Goal: Task Accomplishment & Management: Manage account settings

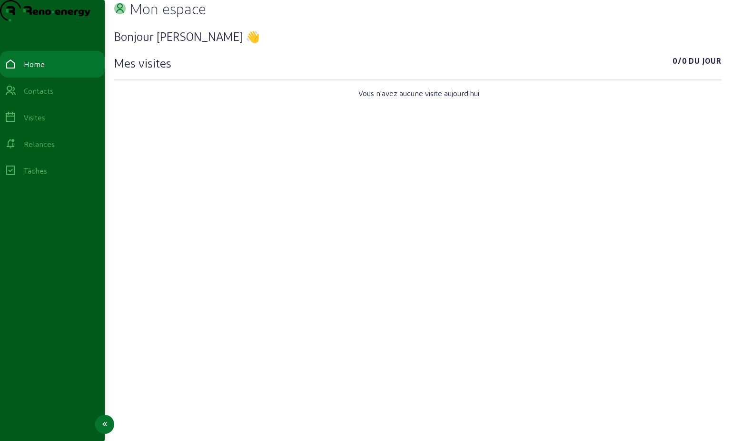
click at [45, 97] on div "Contacts" at bounding box center [39, 90] width 30 height 11
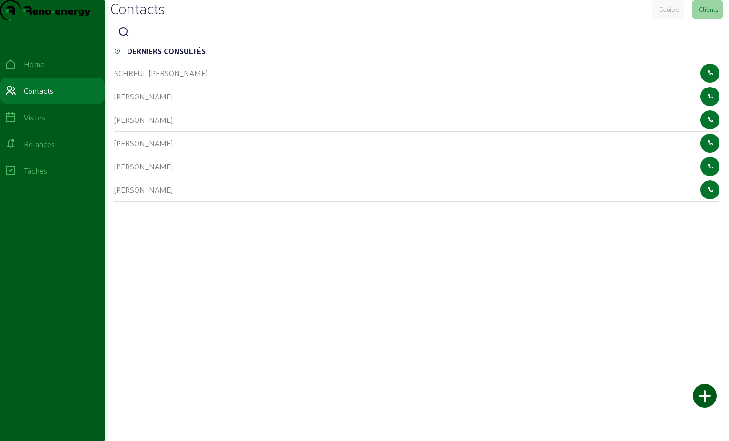
click at [130, 38] on icon at bounding box center [123, 32] width 11 height 11
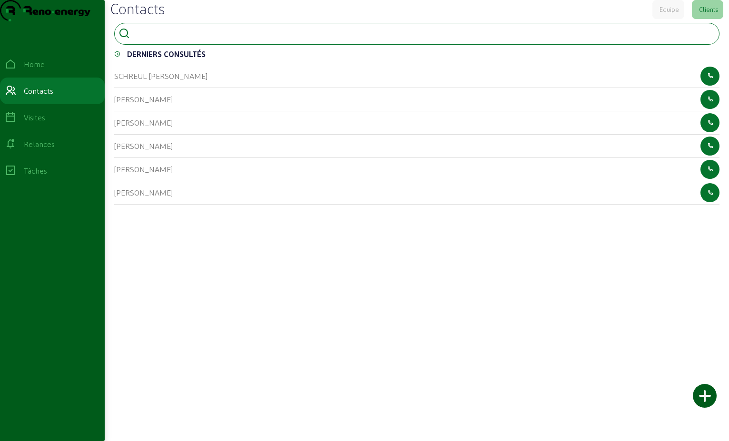
click at [147, 39] on input at bounding box center [177, 32] width 86 height 11
type input "[PERSON_NAME]"
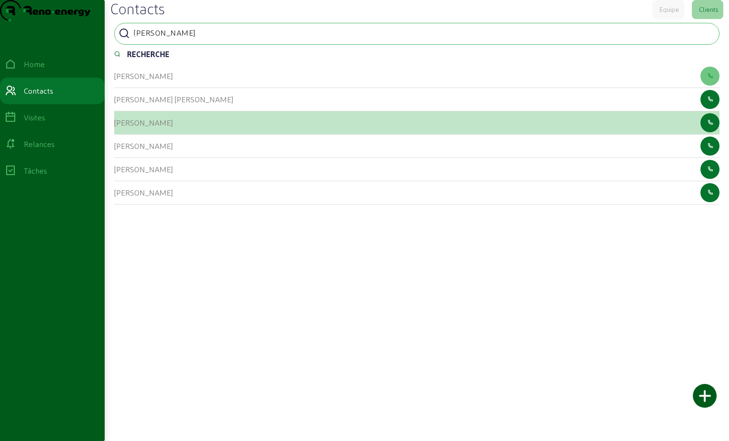
click at [180, 135] on div "[PERSON_NAME]" at bounding box center [417, 122] width 606 height 23
click at [155, 127] on cam-list-title "[PERSON_NAME]" at bounding box center [143, 122] width 59 height 9
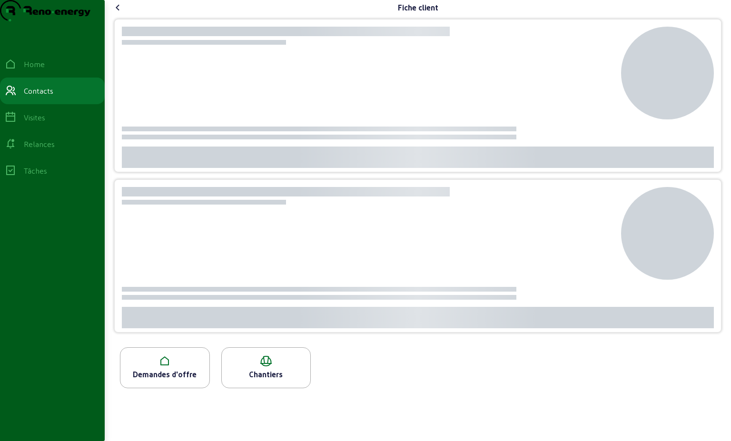
click at [155, 131] on div at bounding box center [418, 127] width 592 height 9
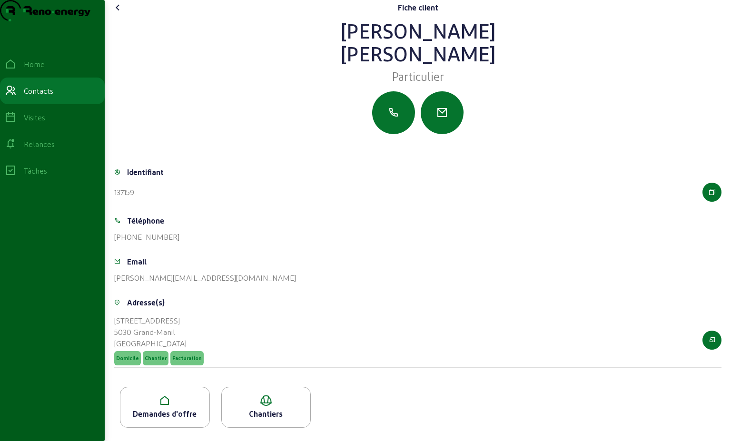
click at [155, 134] on div at bounding box center [418, 112] width 608 height 43
click at [174, 414] on div "Demandes d'offre" at bounding box center [164, 414] width 89 height 11
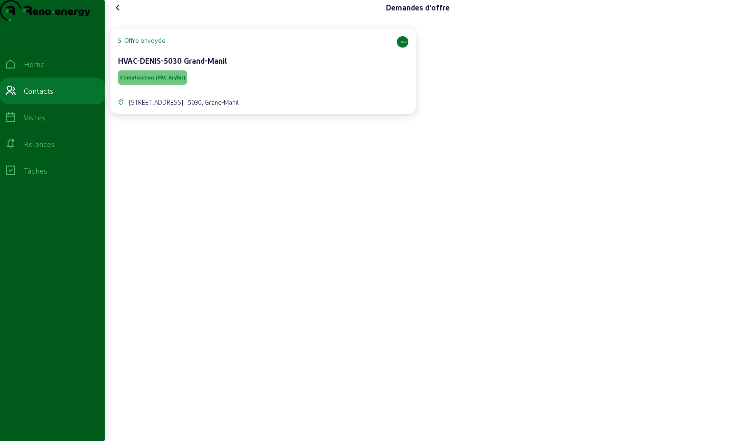
click at [147, 65] on cam-card-title "HVAC-DENIS-5030 Grand-Manil" at bounding box center [172, 60] width 109 height 9
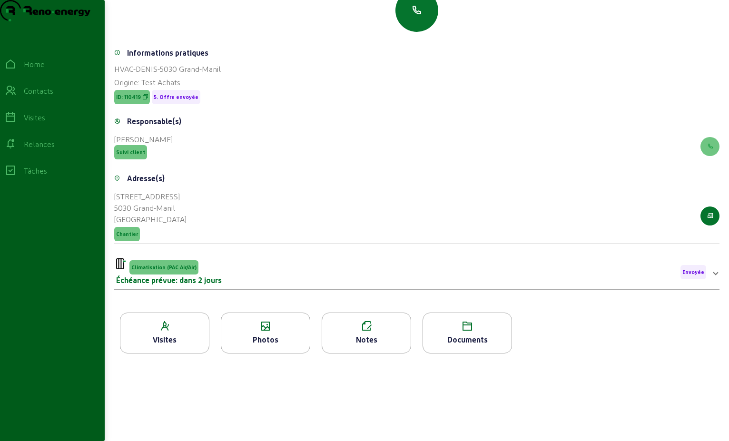
scroll to position [120, 0]
click at [467, 339] on div "Documents" at bounding box center [467, 339] width 89 height 11
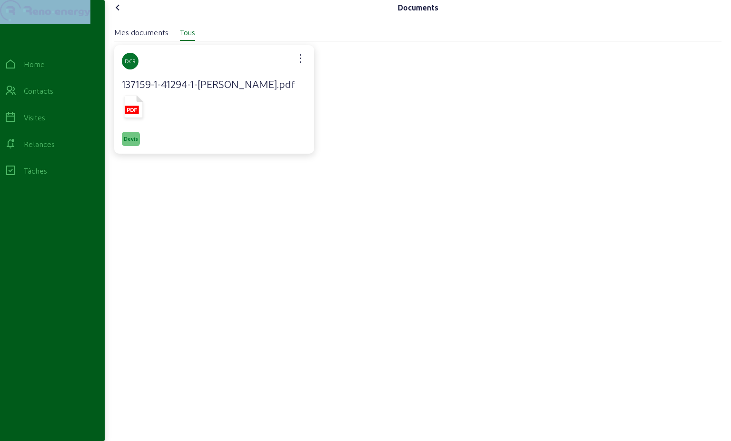
click at [467, 339] on div "Mes documents Tous DCR 137159-1-41294-1-[PERSON_NAME].pdf Devis" at bounding box center [418, 212] width 608 height 387
click at [124, 122] on icon at bounding box center [134, 108] width 24 height 28
click at [120, 13] on icon at bounding box center [117, 7] width 11 height 11
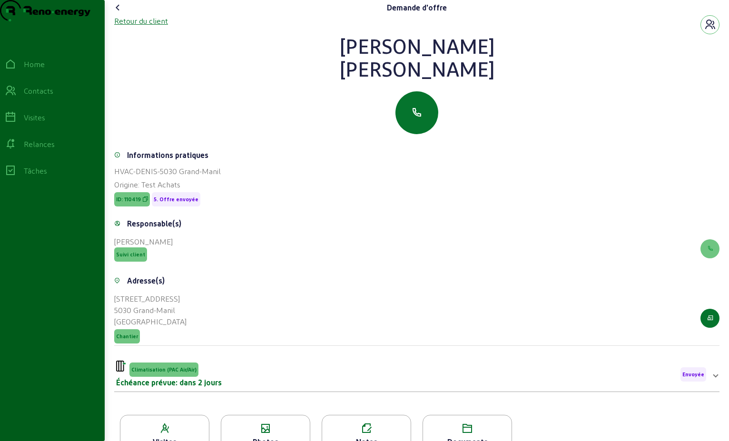
click at [154, 27] on div "Retour du client" at bounding box center [141, 20] width 54 height 11
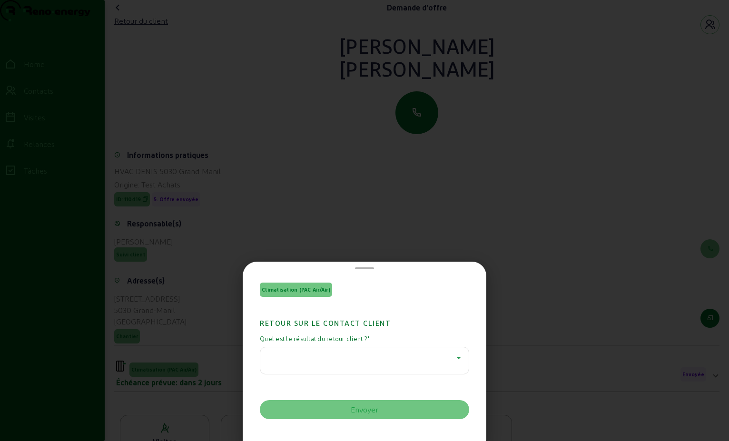
click at [457, 358] on icon at bounding box center [459, 358] width 5 height 2
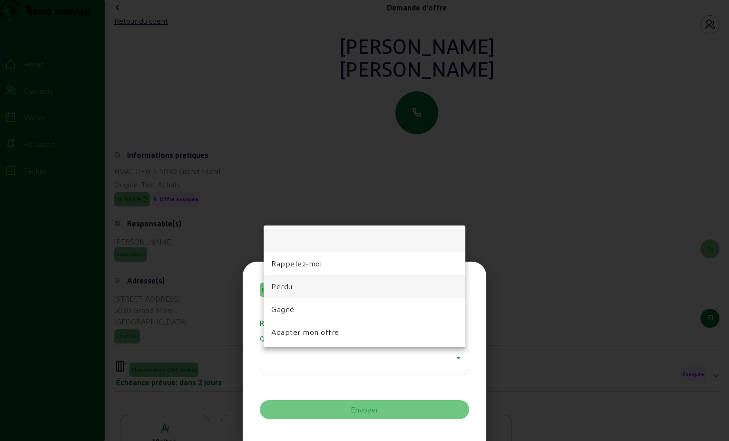
click at [316, 287] on mat-option "Perdu" at bounding box center [365, 286] width 202 height 23
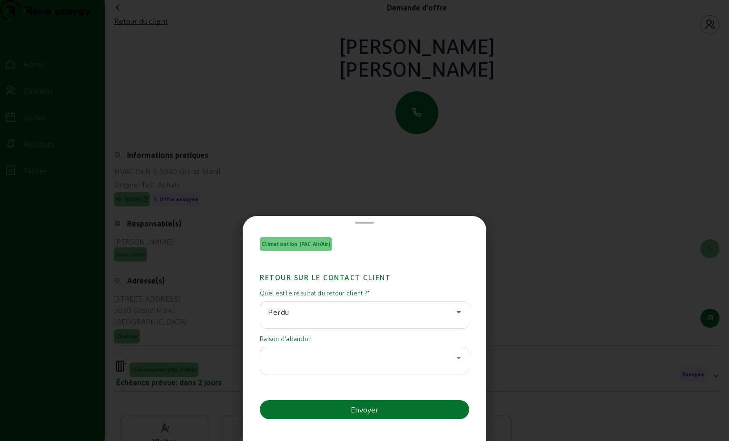
click at [455, 358] on icon at bounding box center [458, 357] width 11 height 11
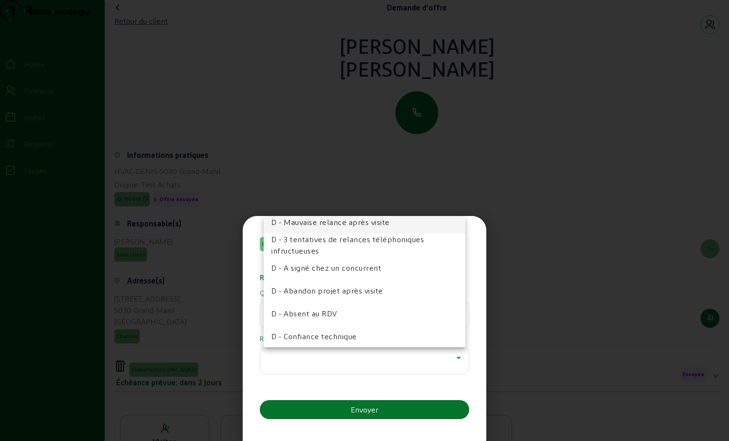
scroll to position [95, 0]
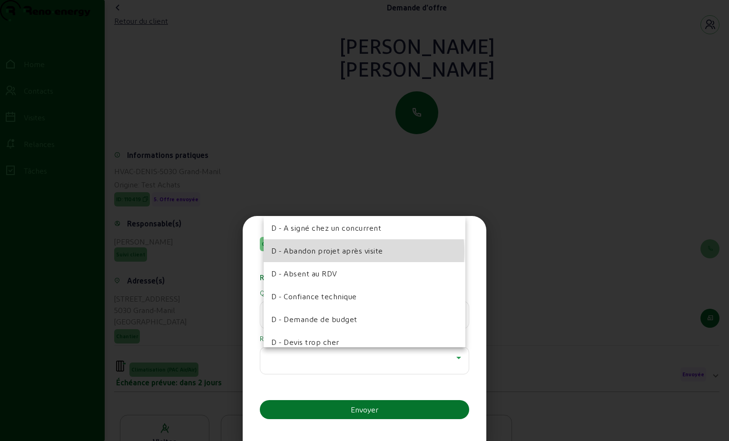
click at [360, 252] on span "D - Abandon projet après visite" at bounding box center [327, 250] width 112 height 11
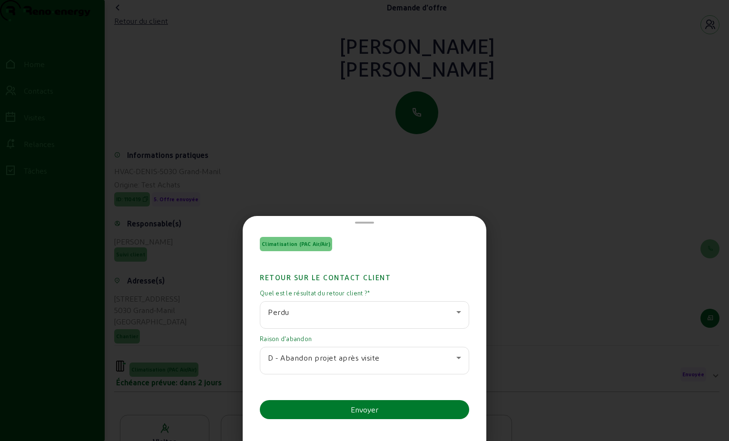
click at [376, 411] on div "Envoyer" at bounding box center [365, 409] width 28 height 11
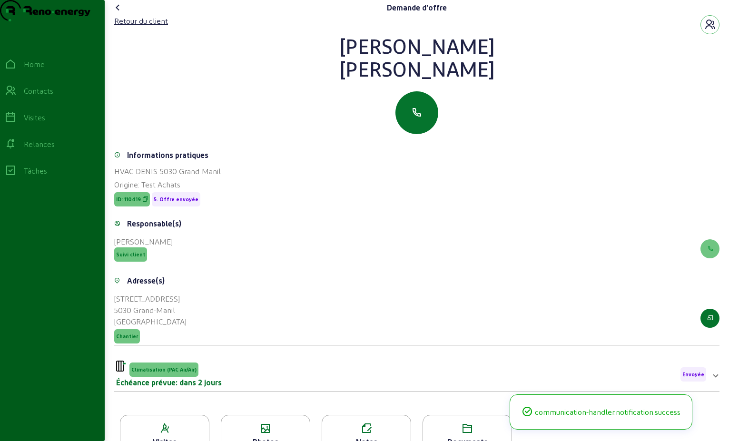
scroll to position [21, 0]
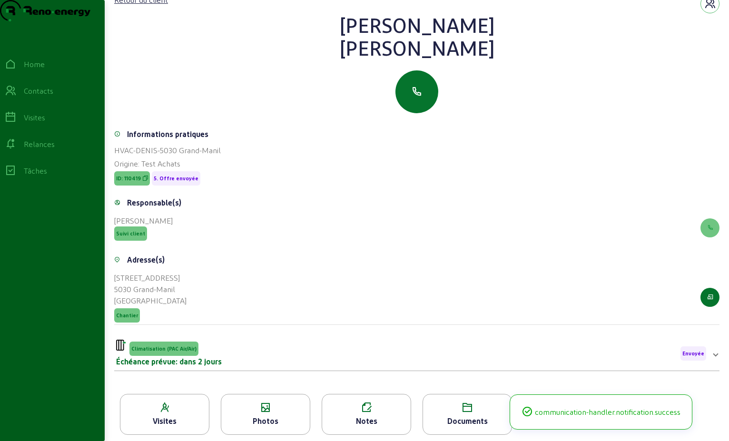
drag, startPoint x: 783, startPoint y: 374, endPoint x: 1455, endPoint y: 328, distance: 673.9
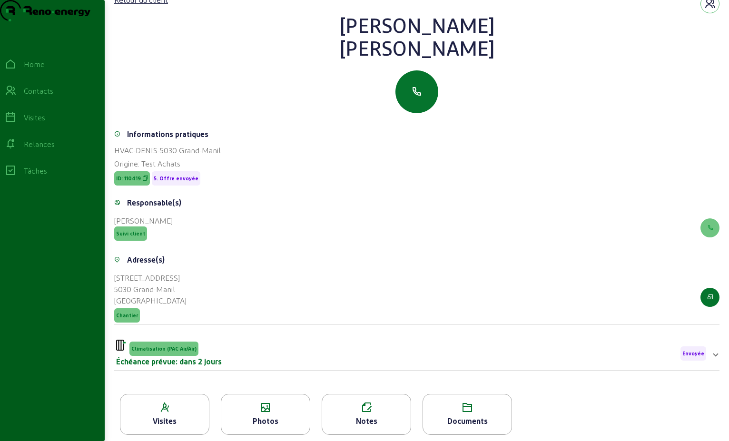
click at [729, 22] on html "Demande d'offre Retour du client [PERSON_NAME] Informations pratiques HVAC-DENI…" at bounding box center [364, 199] width 729 height 441
drag, startPoint x: 1289, startPoint y: 22, endPoint x: 280, endPoint y: 281, distance: 1041.7
click at [280, 281] on div "Demande d'offre Retour du client [PERSON_NAME] Informations pratiques HVAC-DENI…" at bounding box center [364, 251] width 729 height 544
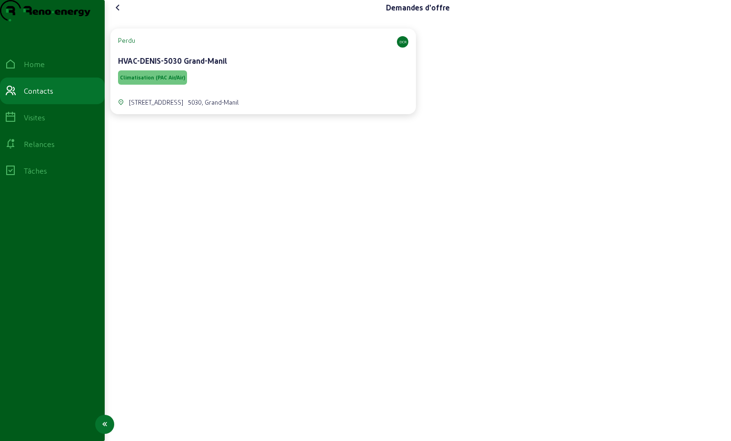
click at [38, 97] on div "Contacts" at bounding box center [39, 90] width 30 height 11
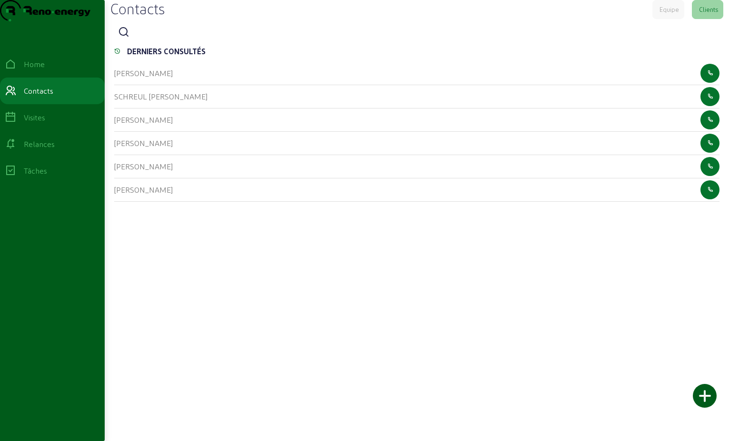
click at [126, 38] on icon at bounding box center [123, 32] width 11 height 11
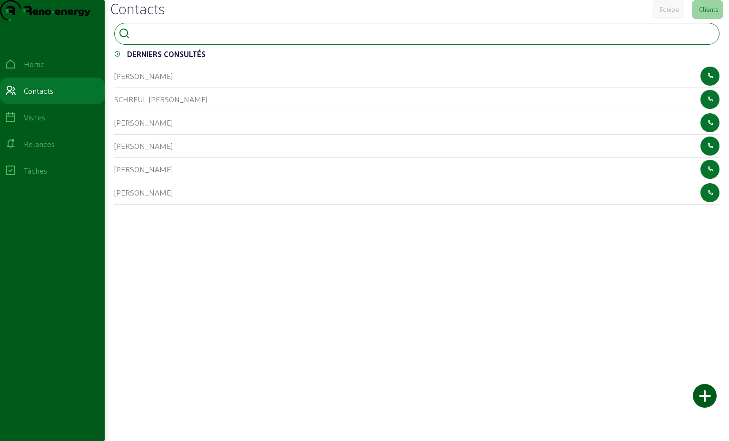
click at [147, 39] on input at bounding box center [177, 32] width 86 height 11
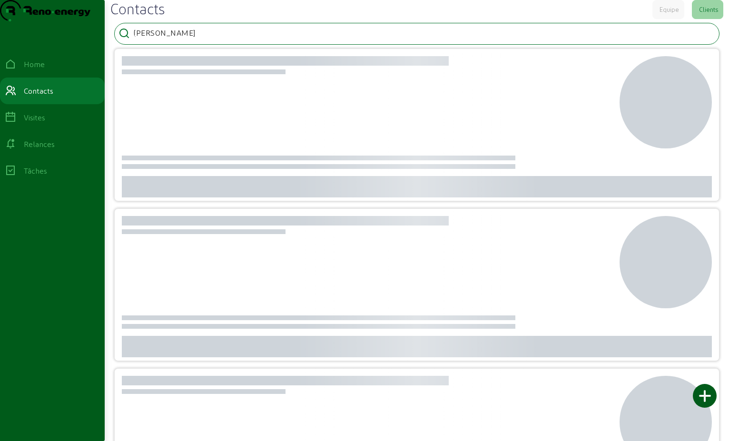
click at [352, 149] on div at bounding box center [368, 102] width 498 height 92
click at [202, 39] on input "[PERSON_NAME]" at bounding box center [177, 32] width 86 height 11
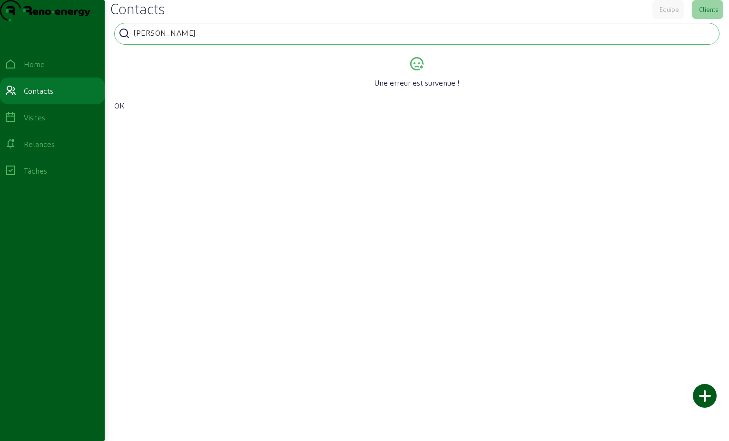
click at [124, 111] on p "OK" at bounding box center [417, 105] width 606 height 11
click at [210, 45] on div "[PERSON_NAME]" at bounding box center [417, 34] width 606 height 22
click at [198, 39] on input "[PERSON_NAME]" at bounding box center [177, 32] width 86 height 11
click at [231, 45] on div "[PERSON_NAME]" at bounding box center [417, 34] width 606 height 22
click at [140, 39] on input "[PERSON_NAME]" at bounding box center [177, 32] width 86 height 11
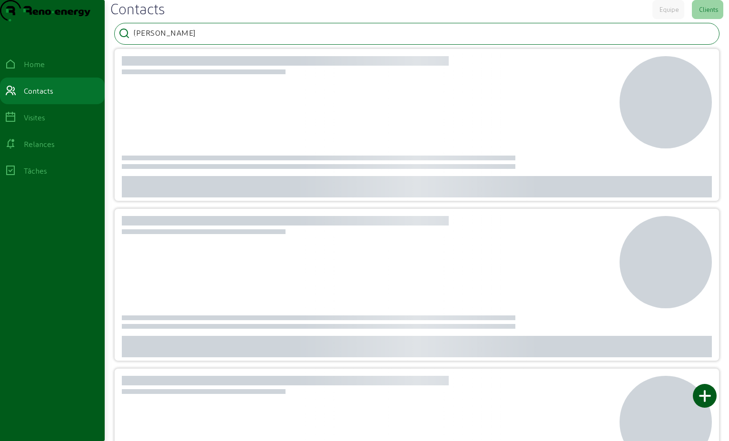
click at [167, 39] on input "[PERSON_NAME]" at bounding box center [177, 32] width 86 height 11
type input "[PERSON_NAME]"
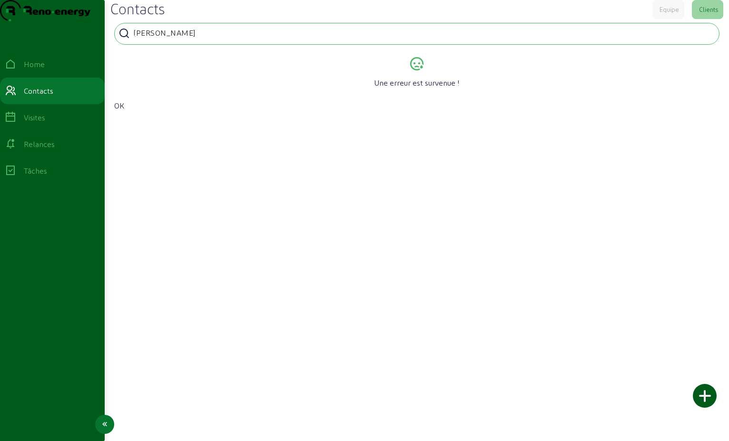
click at [48, 150] on div "Relances" at bounding box center [39, 144] width 31 height 11
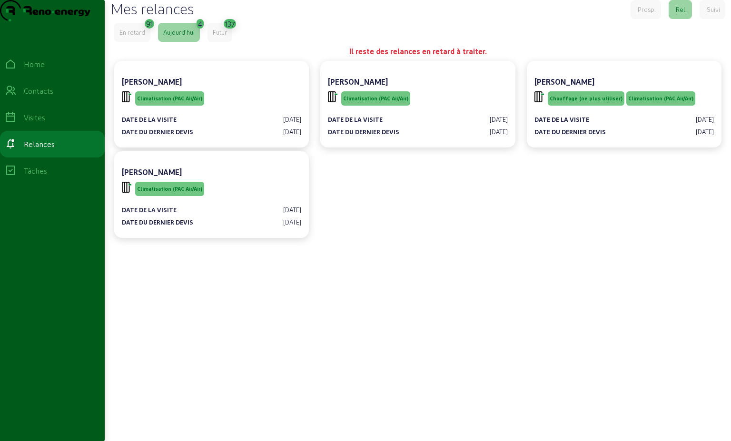
click at [180, 42] on div "Aujourd'hui" at bounding box center [179, 32] width 42 height 19
click at [179, 37] on div "Aujourd'hui" at bounding box center [178, 32] width 31 height 9
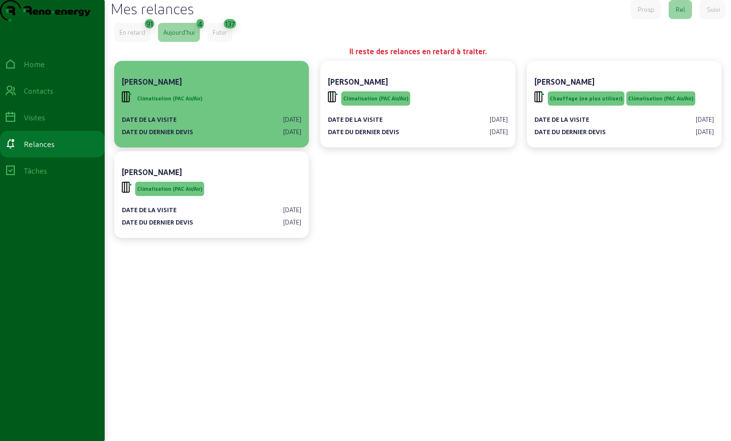
click at [227, 108] on div "Climatisation (PAC Air/Air)" at bounding box center [212, 99] width 180 height 18
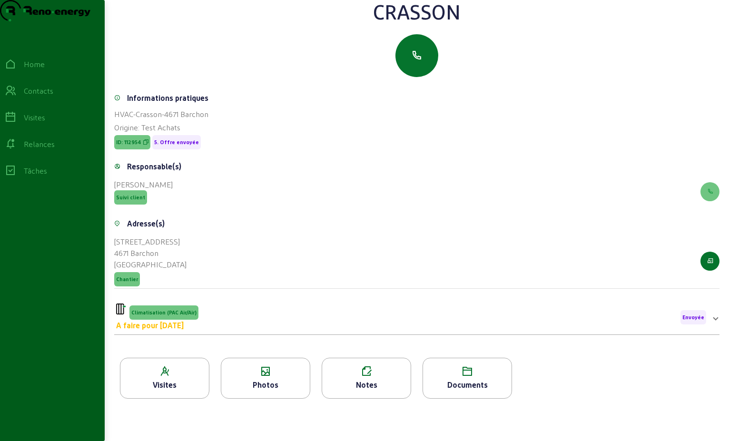
scroll to position [121, 0]
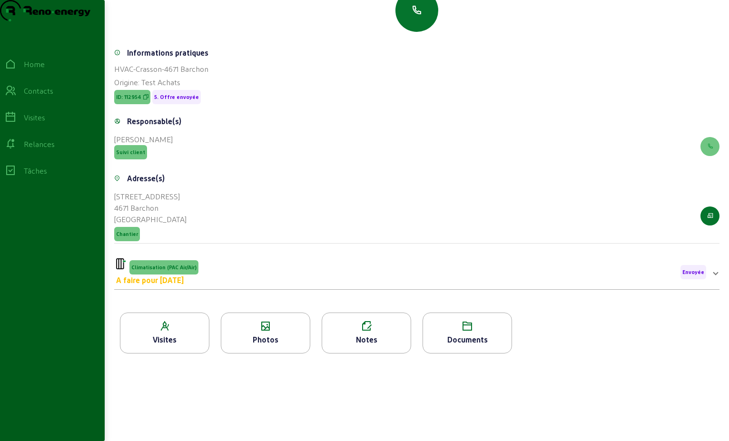
click at [677, 276] on div "Climatisation (PAC Air/Air) A faire pour [DATE] Envoyée" at bounding box center [411, 273] width 590 height 28
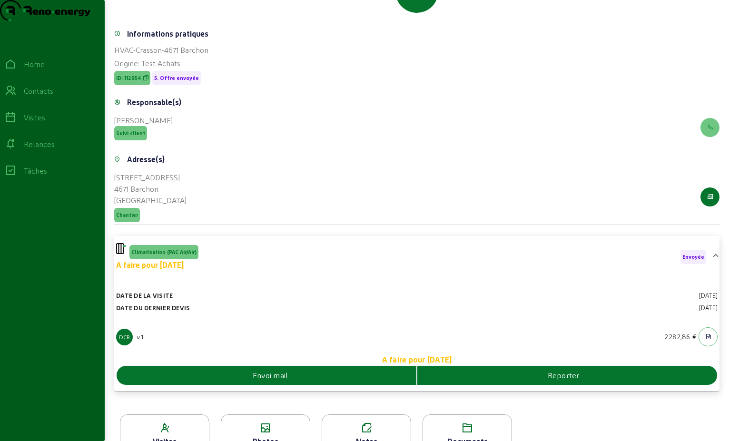
click at [265, 381] on span "Envoi mail" at bounding box center [271, 375] width 36 height 11
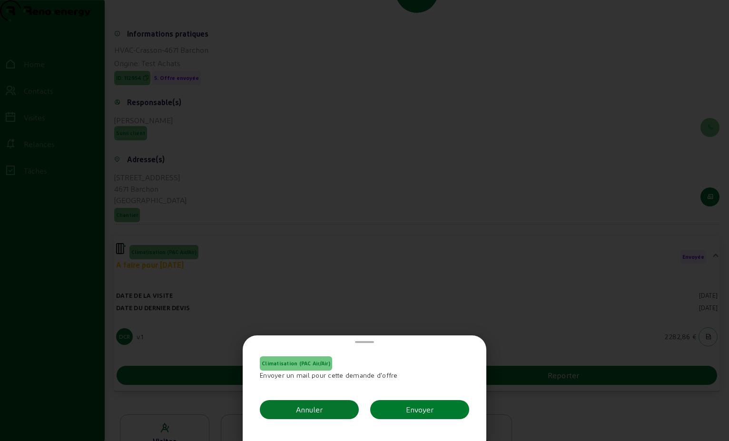
click at [396, 413] on button "Envoyer" at bounding box center [419, 409] width 99 height 19
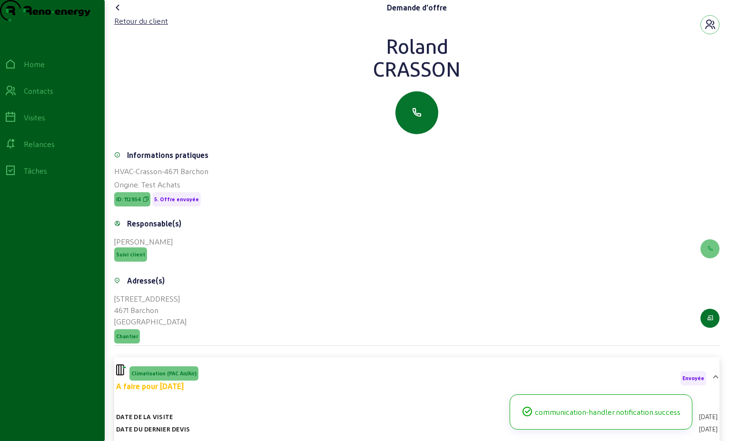
click at [118, 13] on icon at bounding box center [117, 7] width 11 height 11
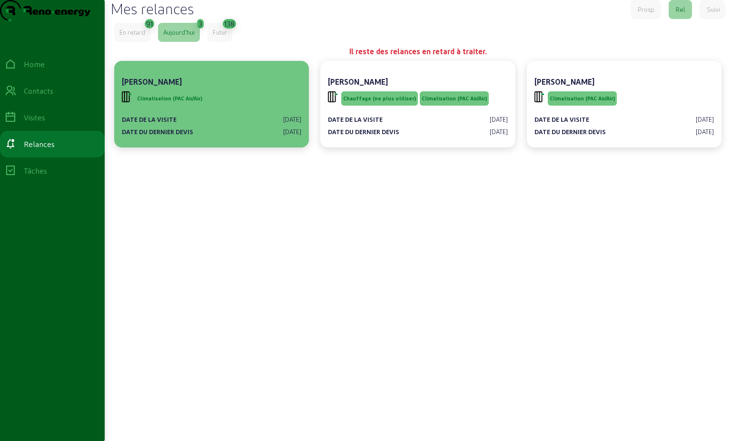
click at [230, 132] on div "Date de la visite [DATE] Date du dernier devis [DATE]" at bounding box center [212, 122] width 180 height 29
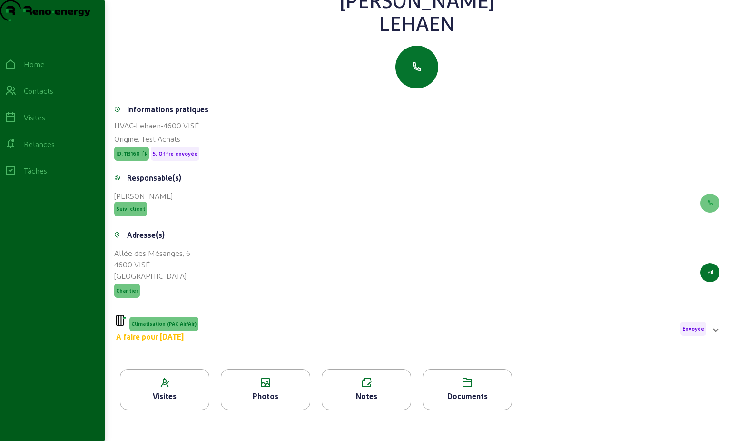
scroll to position [95, 0]
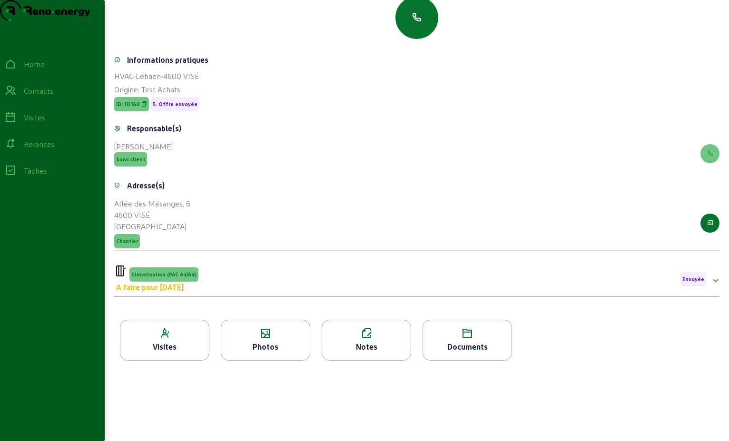
click at [691, 283] on span "Envoyée" at bounding box center [694, 279] width 22 height 7
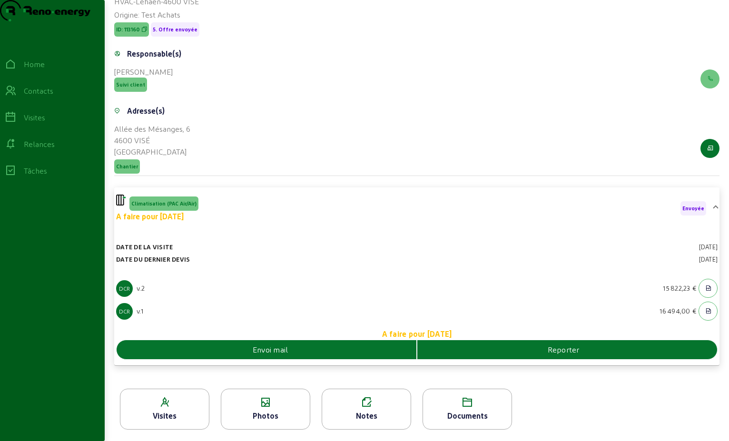
scroll to position [189, 0]
click at [269, 349] on span "Envoi mail" at bounding box center [271, 349] width 36 height 11
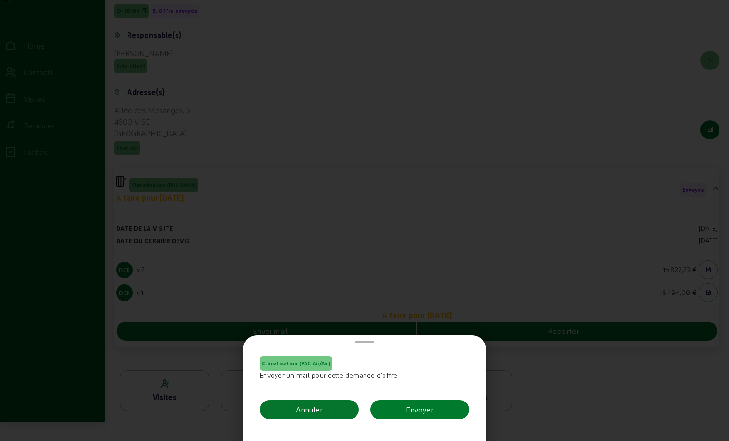
click at [424, 413] on div "Envoyer" at bounding box center [420, 409] width 28 height 11
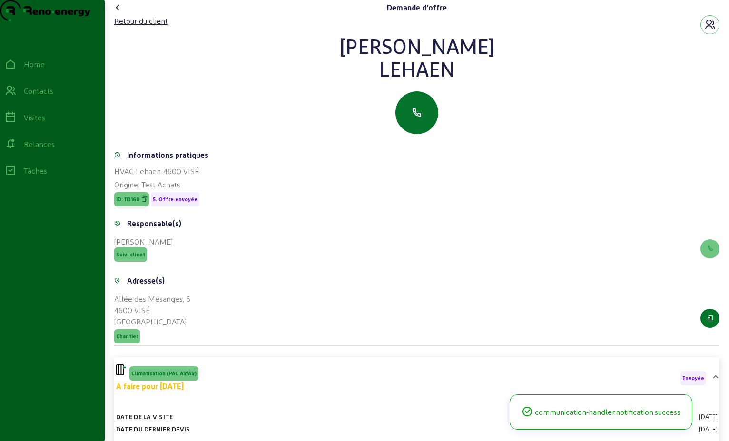
click at [117, 13] on icon at bounding box center [117, 7] width 11 height 11
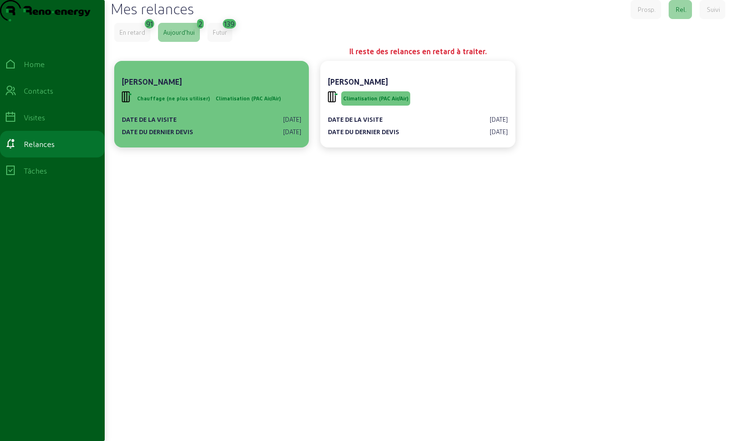
click at [210, 88] on div "[PERSON_NAME]" at bounding box center [212, 81] width 180 height 11
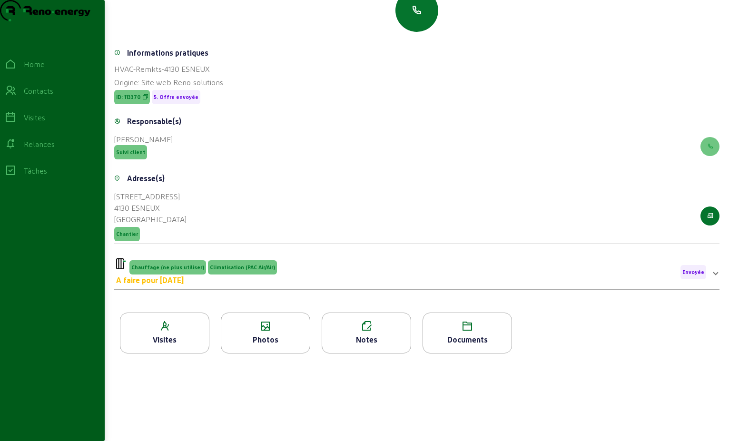
scroll to position [121, 0]
click at [691, 274] on span "Envoyée" at bounding box center [694, 272] width 22 height 7
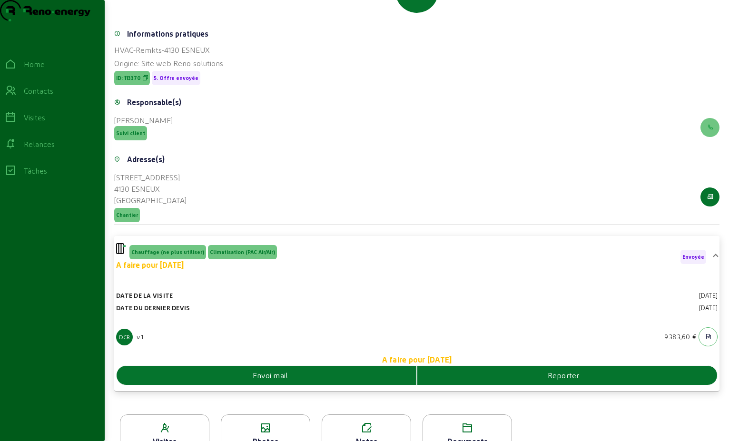
click at [261, 381] on span "Envoi mail" at bounding box center [271, 375] width 36 height 11
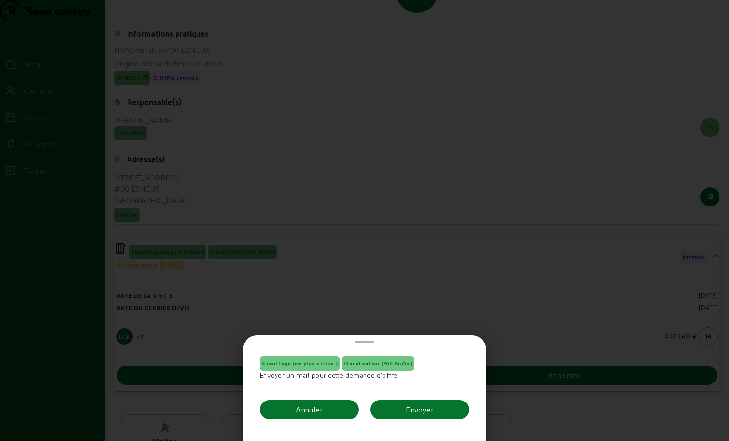
scroll to position [0, 0]
click at [428, 416] on button "Envoyer" at bounding box center [419, 409] width 99 height 19
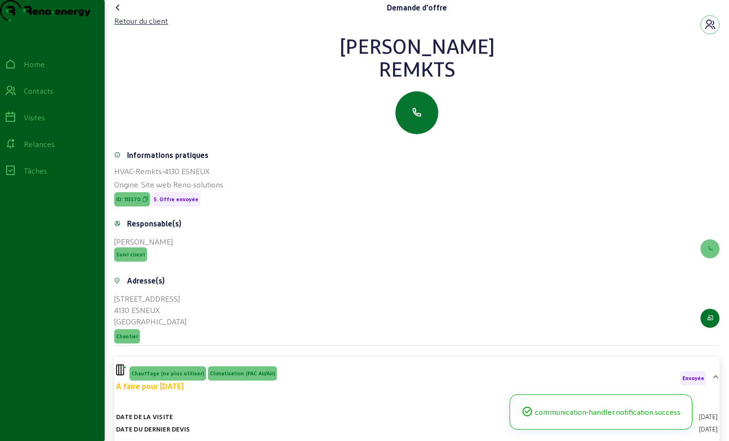
click at [122, 13] on icon at bounding box center [117, 7] width 11 height 11
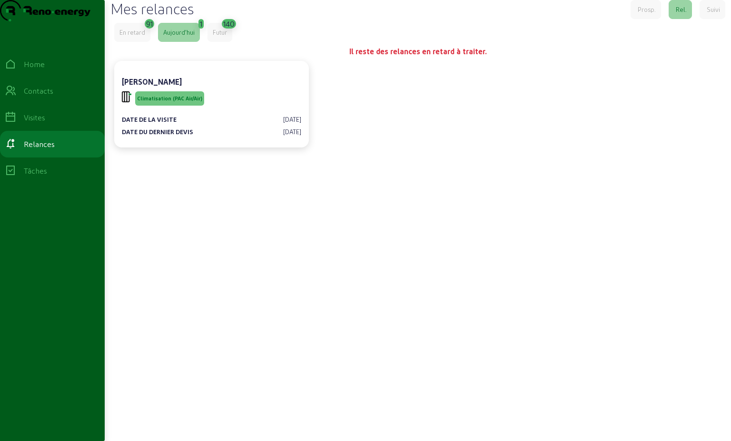
click at [175, 37] on div "Aujourd'hui" at bounding box center [178, 32] width 31 height 9
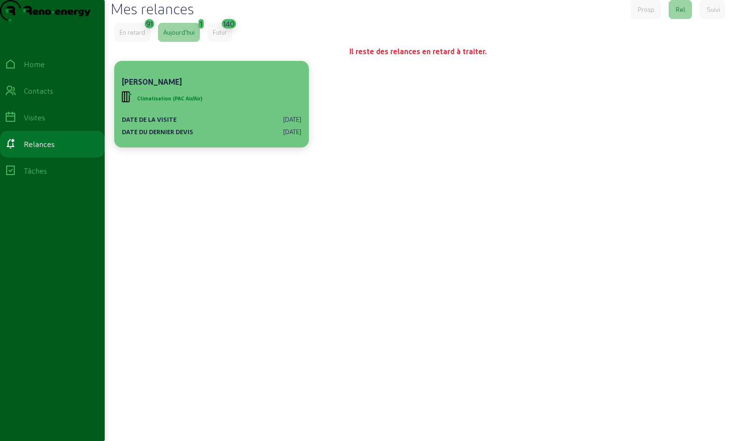
click at [194, 102] on span "Climatisation (PAC Air/Air)" at bounding box center [169, 98] width 65 height 7
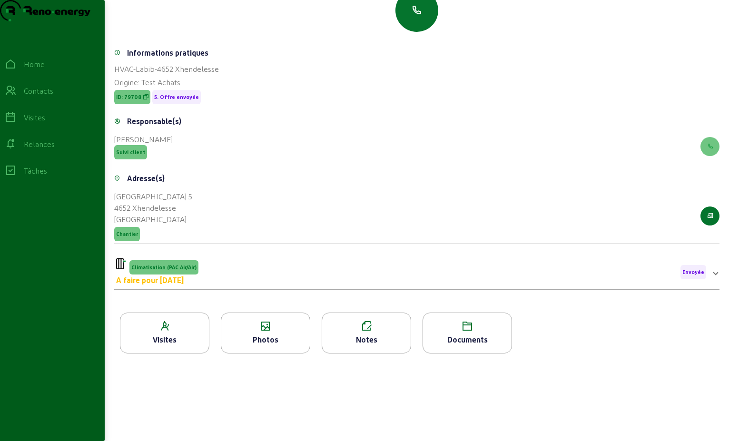
scroll to position [121, 0]
click at [699, 277] on span "Envoyée" at bounding box center [694, 272] width 26 height 14
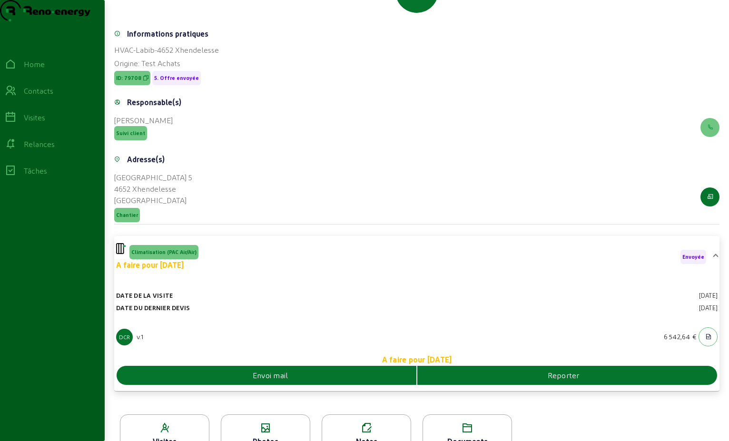
click at [315, 381] on div "Envoi mail" at bounding box center [267, 375] width 300 height 11
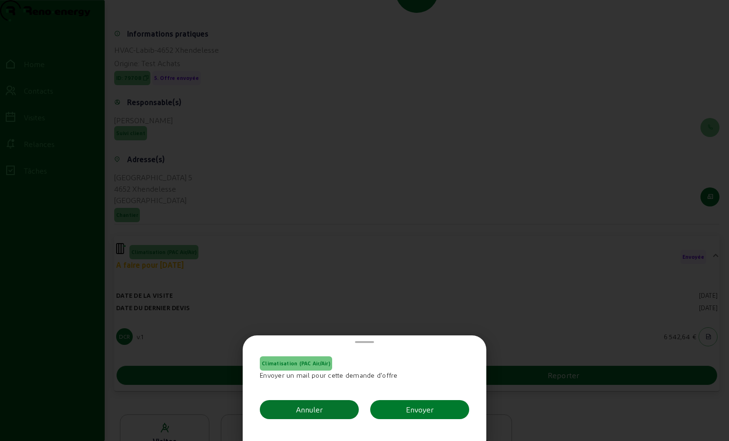
click at [420, 411] on div "Envoyer" at bounding box center [420, 409] width 28 height 11
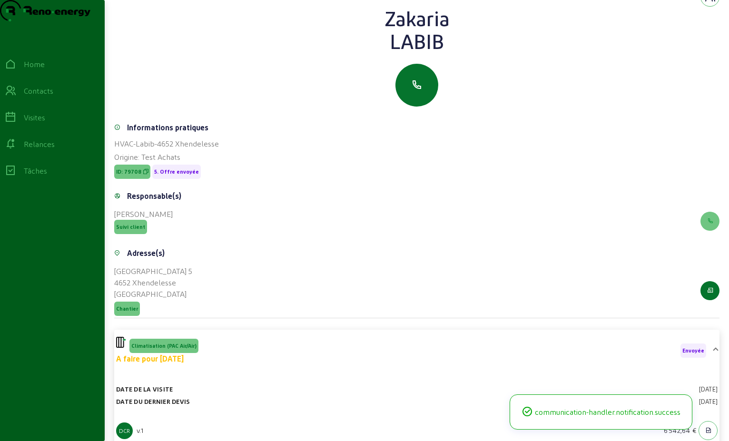
scroll to position [26, 0]
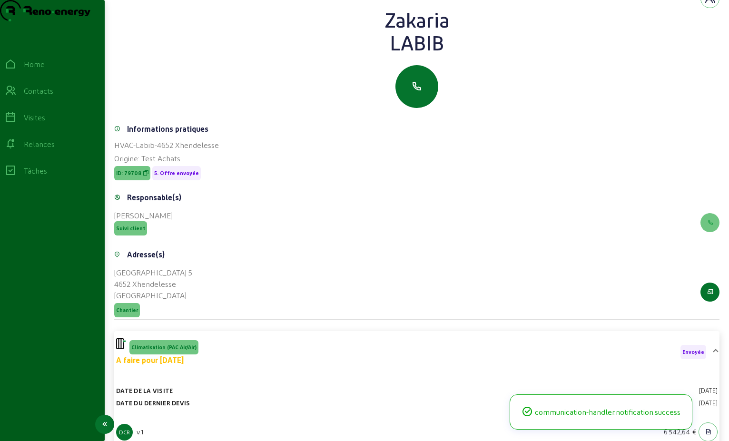
click at [36, 97] on div "Contacts" at bounding box center [39, 90] width 30 height 11
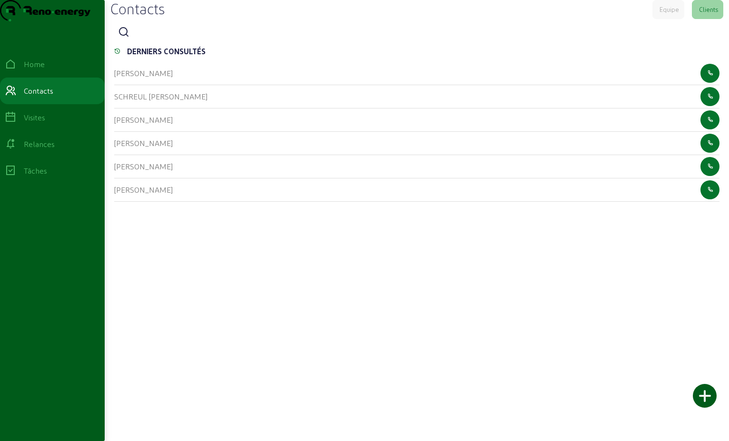
click at [172, 42] on div at bounding box center [417, 32] width 606 height 19
drag, startPoint x: 147, startPoint y: 52, endPoint x: 139, endPoint y: 57, distance: 9.4
click at [147, 42] on div at bounding box center [417, 32] width 606 height 19
click at [130, 38] on icon at bounding box center [123, 32] width 11 height 11
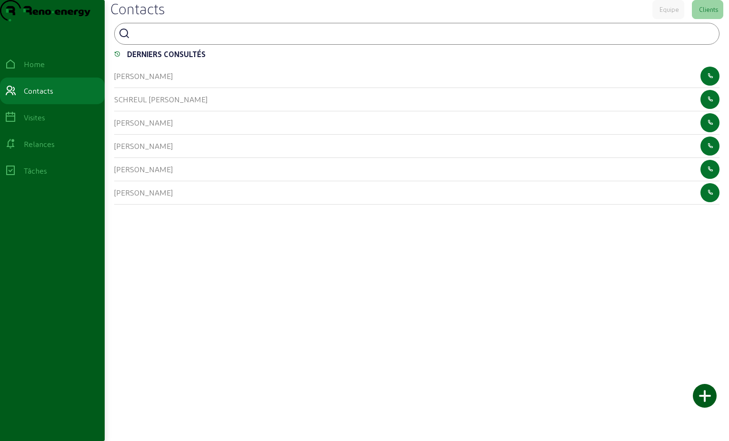
click at [130, 40] on icon at bounding box center [124, 33] width 11 height 11
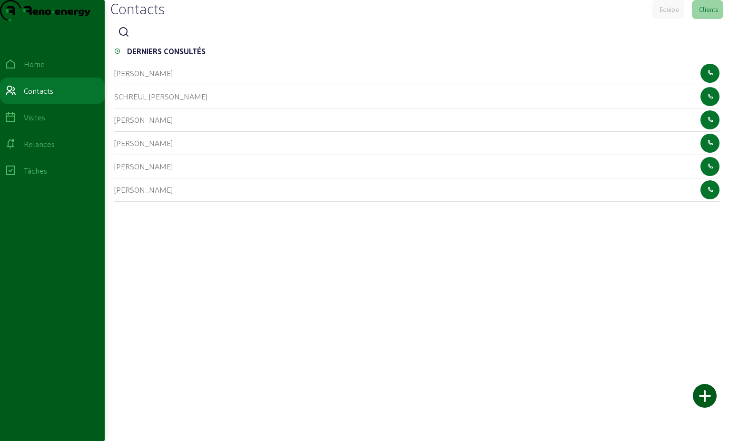
click at [150, 42] on div at bounding box center [417, 32] width 606 height 19
click at [119, 42] on div at bounding box center [417, 32] width 606 height 19
click at [137, 42] on div at bounding box center [417, 32] width 606 height 19
click at [128, 38] on icon at bounding box center [123, 32] width 11 height 11
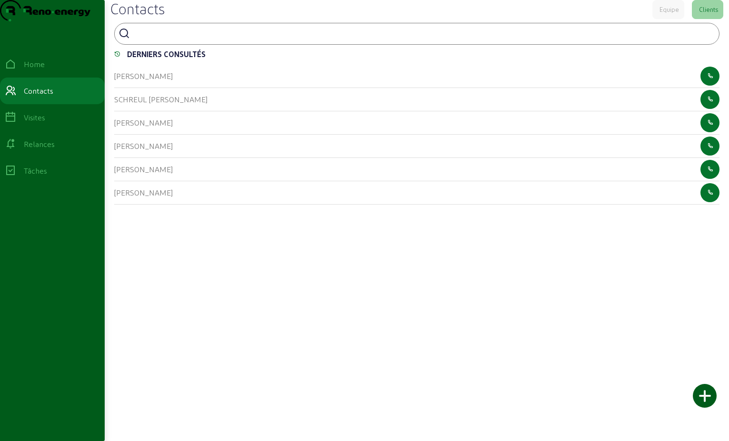
click at [137, 39] on input at bounding box center [177, 32] width 86 height 11
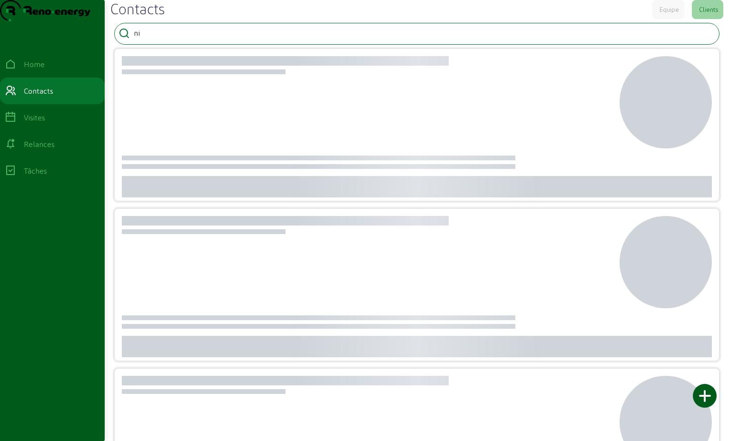
type input "n"
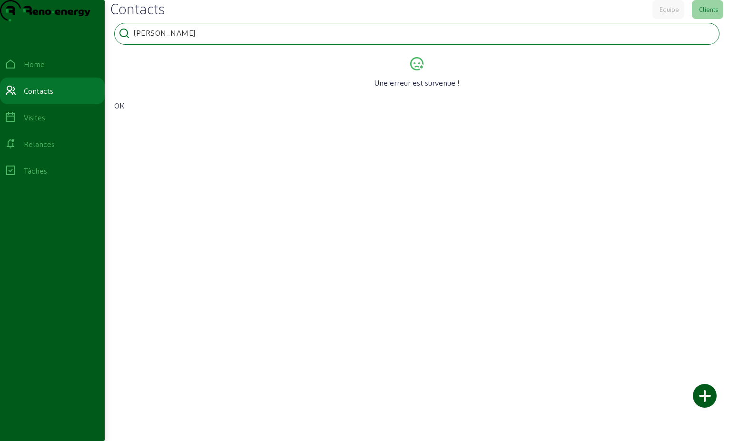
click at [200, 39] on input "[PERSON_NAME]" at bounding box center [177, 32] width 86 height 11
type input "L"
